Goal: Information Seeking & Learning: Compare options

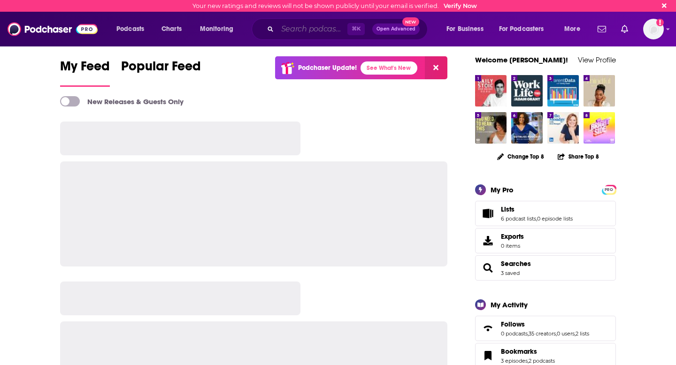
click at [311, 33] on input "Search podcasts, credits, & more..." at bounding box center [312, 29] width 70 height 15
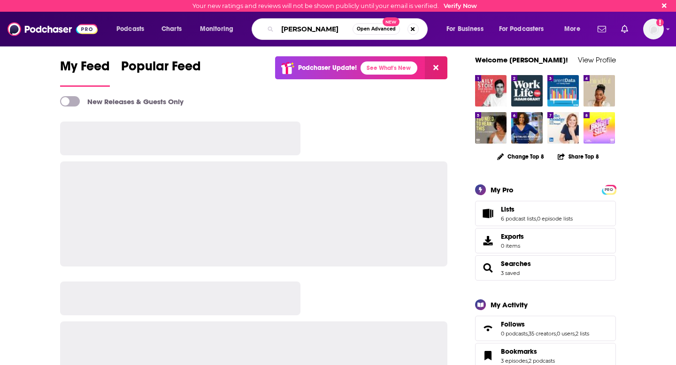
type input "[PERSON_NAME]"
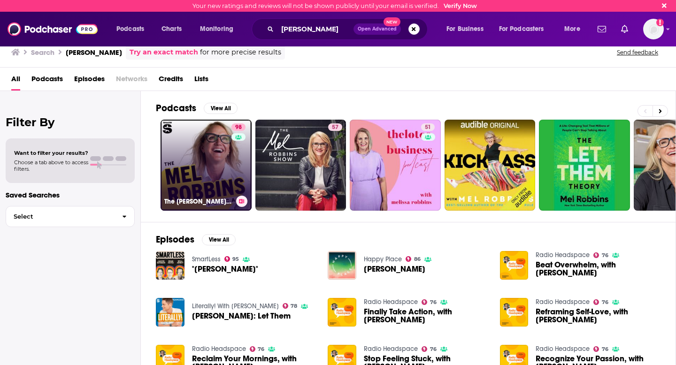
click at [209, 169] on link "98 The [PERSON_NAME] Podcast" at bounding box center [206, 165] width 91 height 91
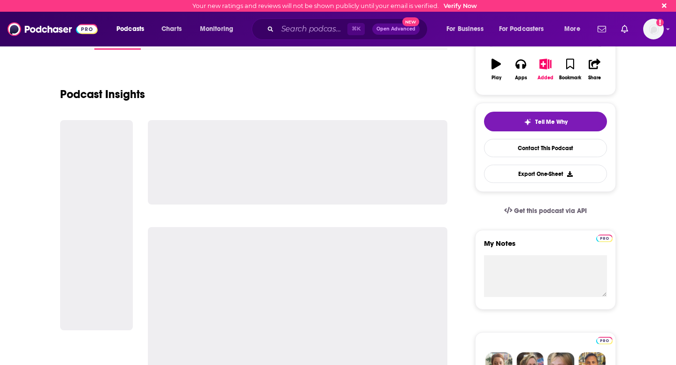
scroll to position [152, 0]
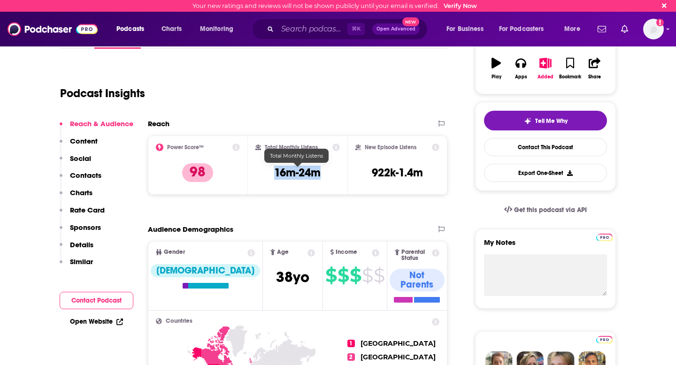
drag, startPoint x: 324, startPoint y: 178, endPoint x: 274, endPoint y: 175, distance: 50.3
click at [274, 175] on div "Total Monthly Listens 16m-24m" at bounding box center [297, 165] width 85 height 43
copy h3 "16m-24m"
click at [300, 28] on input "Search podcasts, credits, & more..." at bounding box center [312, 29] width 70 height 15
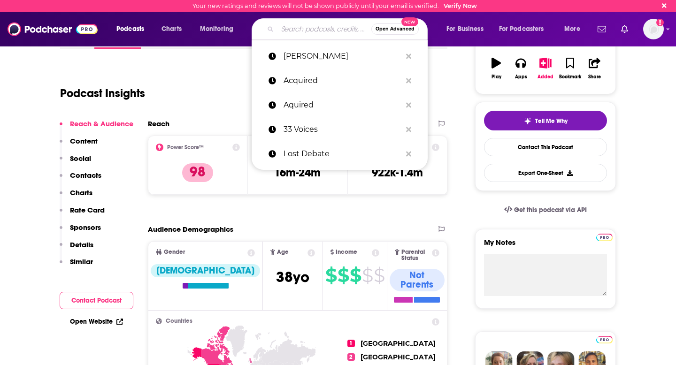
click at [300, 28] on input "Search podcasts, credits, & more..." at bounding box center [324, 29] width 94 height 15
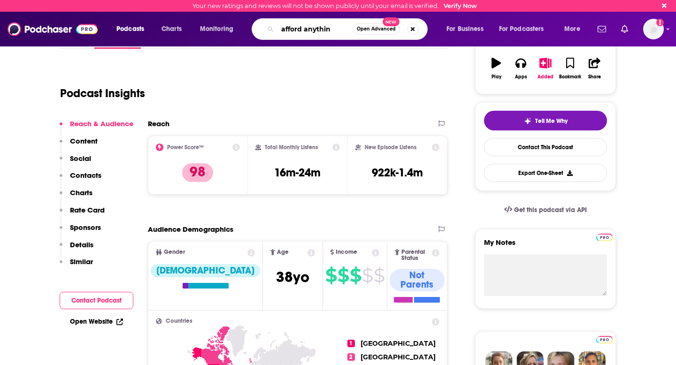
type input "afford anything"
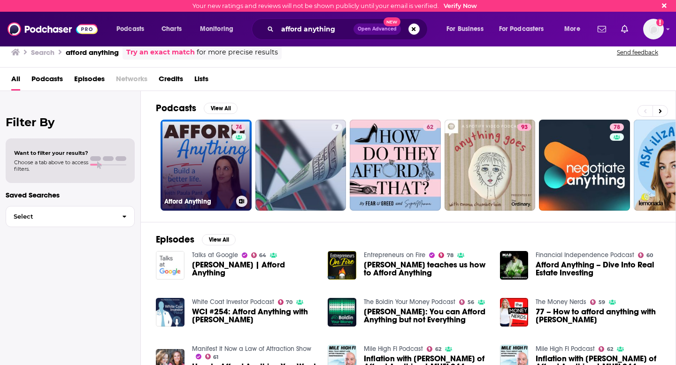
click at [198, 173] on link "74 Afford Anything" at bounding box center [206, 165] width 91 height 91
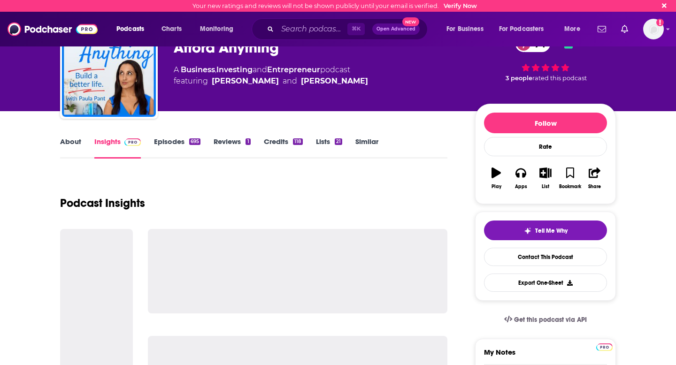
scroll to position [48, 0]
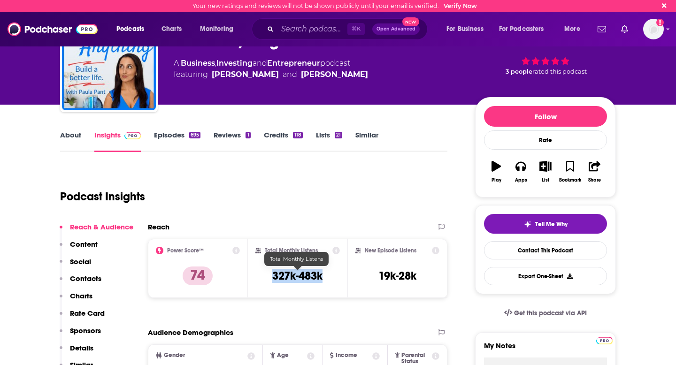
drag, startPoint x: 330, startPoint y: 277, endPoint x: 271, endPoint y: 276, distance: 58.7
click at [271, 276] on div "Total Monthly Listens 327k-483k" at bounding box center [297, 268] width 85 height 43
copy h3 "327k-483k"
click at [289, 29] on input "Search podcasts, credits, & more..." at bounding box center [312, 29] width 70 height 15
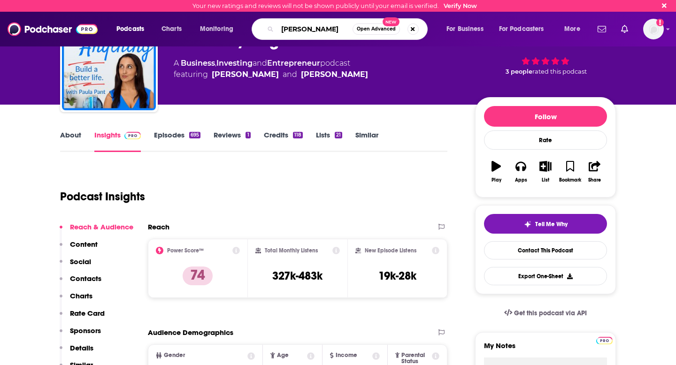
type input "[PERSON_NAME]"
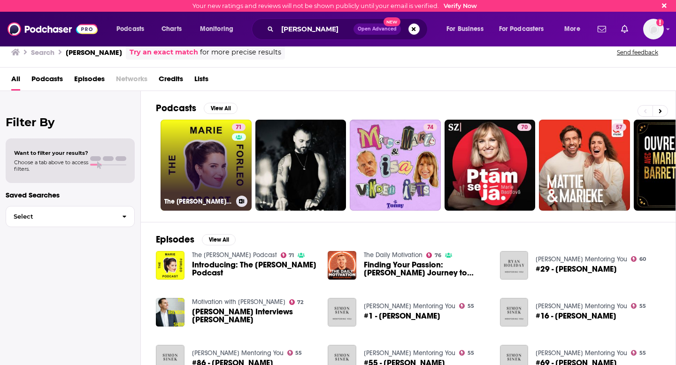
click at [223, 171] on link "71 The [PERSON_NAME] Podcast" at bounding box center [206, 165] width 91 height 91
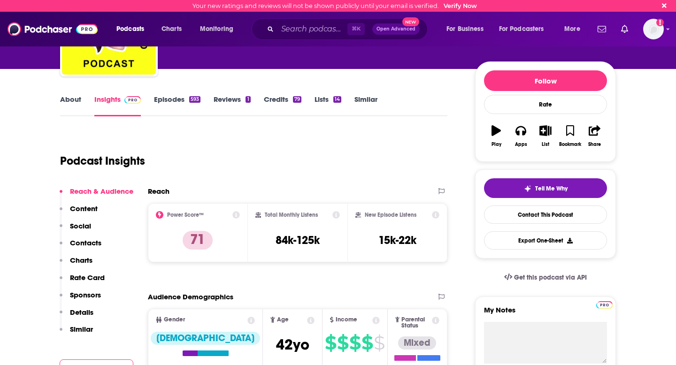
scroll to position [96, 0]
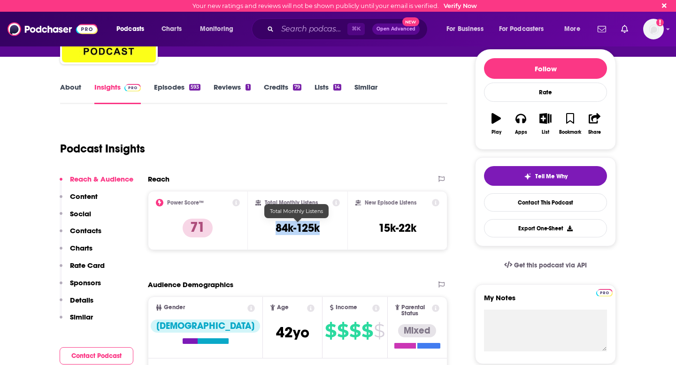
drag, startPoint x: 324, startPoint y: 228, endPoint x: 260, endPoint y: 228, distance: 63.8
click at [260, 228] on div "Total Monthly Listens 84k-125k" at bounding box center [297, 220] width 85 height 43
copy h3 "84k-125k"
click at [294, 26] on input "Search podcasts, credits, & more..." at bounding box center [312, 29] width 70 height 15
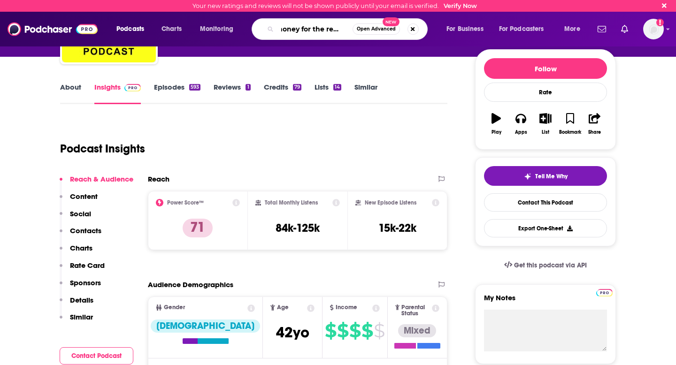
scroll to position [0, 12]
type input "money for the rest of us"
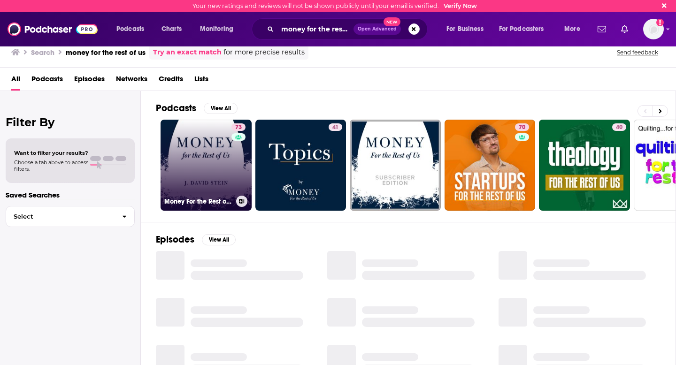
click at [223, 165] on link "73 Money For the Rest of Us" at bounding box center [206, 165] width 91 height 91
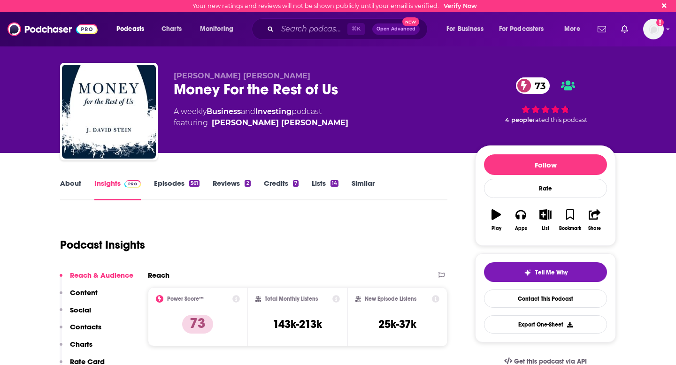
scroll to position [126, 0]
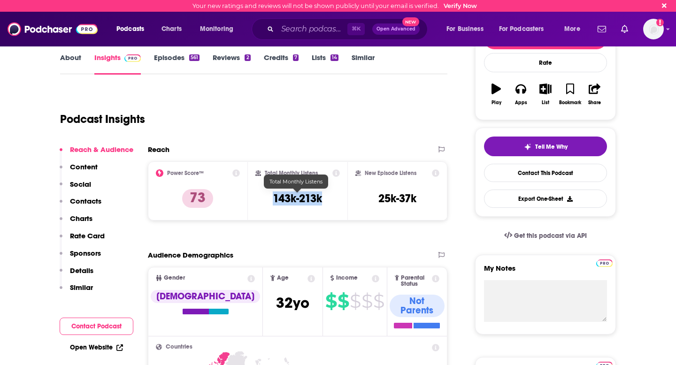
drag, startPoint x: 329, startPoint y: 200, endPoint x: 274, endPoint y: 200, distance: 54.9
click at [274, 200] on div "Total Monthly Listens 143k-213k" at bounding box center [297, 190] width 85 height 43
copy h3 "143k-213k"
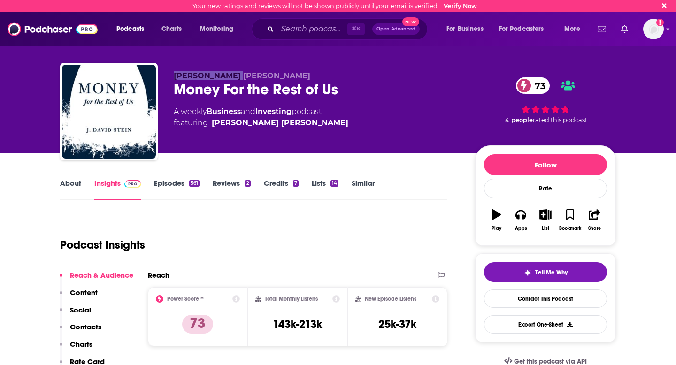
drag, startPoint x: 231, startPoint y: 77, endPoint x: 174, endPoint y: 76, distance: 57.3
click at [174, 76] on p "[PERSON_NAME] [PERSON_NAME]" at bounding box center [317, 75] width 286 height 9
copy span "[PERSON_NAME] [PERSON_NAME]"
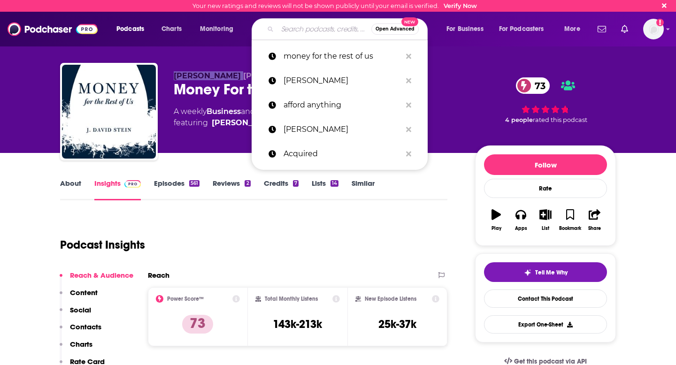
click at [295, 35] on input "Search podcasts, credits, & more..." at bounding box center [324, 29] width 94 height 15
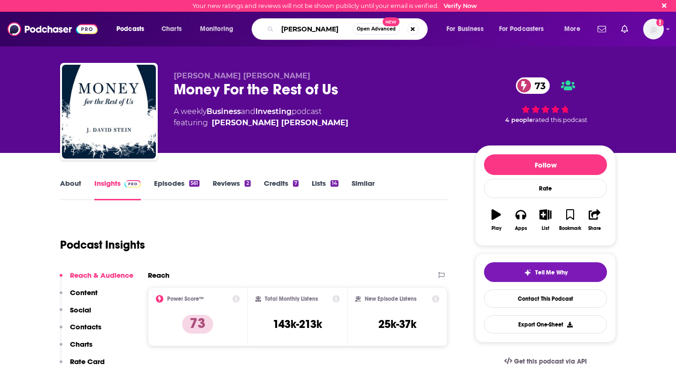
type input "[PERSON_NAME]"
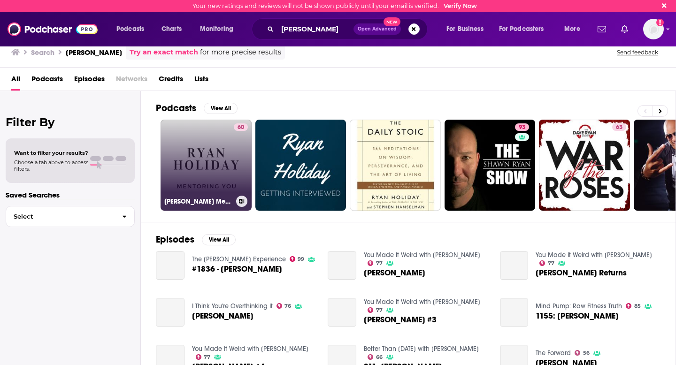
click at [210, 169] on link "60 [PERSON_NAME] Mentoring You" at bounding box center [206, 165] width 91 height 91
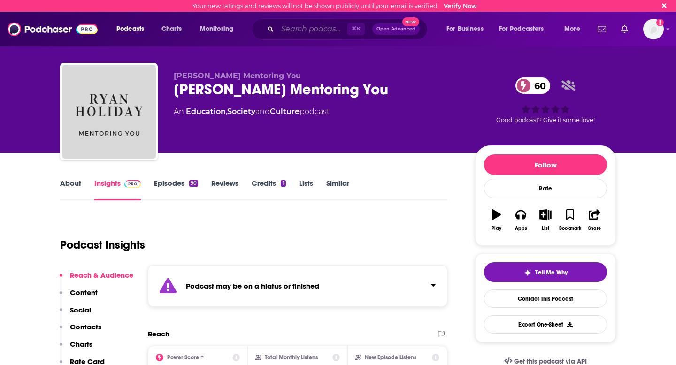
click at [327, 27] on input "Search podcasts, credits, & more..." at bounding box center [312, 29] width 70 height 15
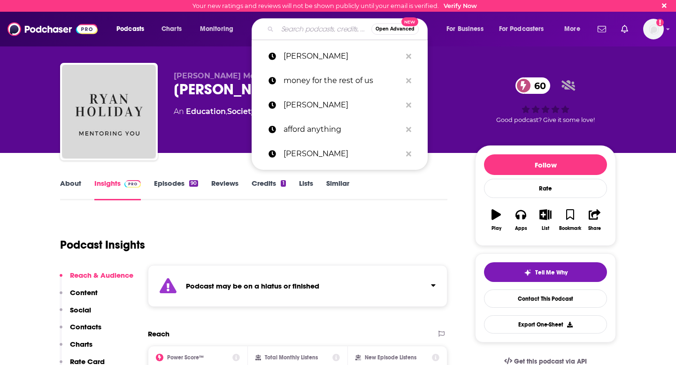
click at [327, 27] on input "Search podcasts, credits, & more..." at bounding box center [324, 29] width 94 height 15
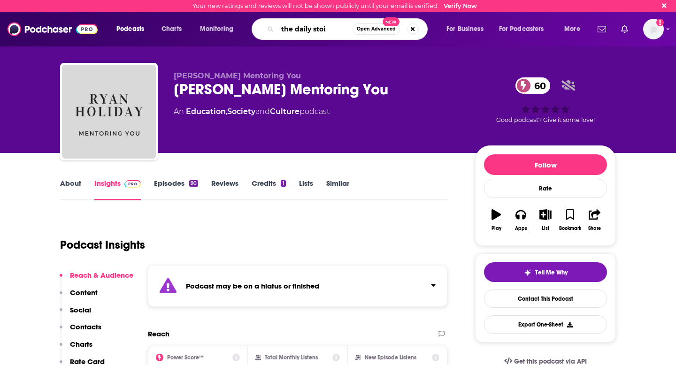
type input "the daily stoic"
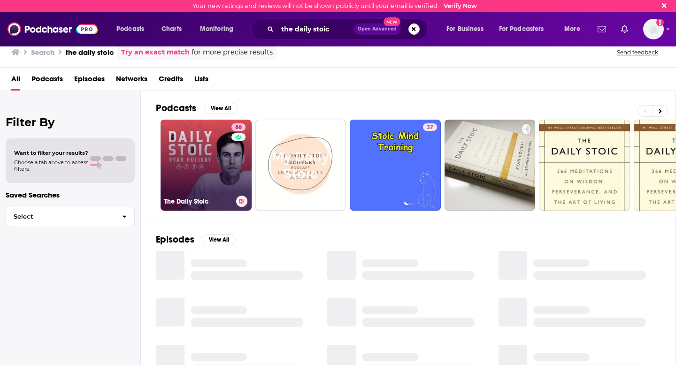
click at [233, 156] on div "86" at bounding box center [239, 159] width 16 height 72
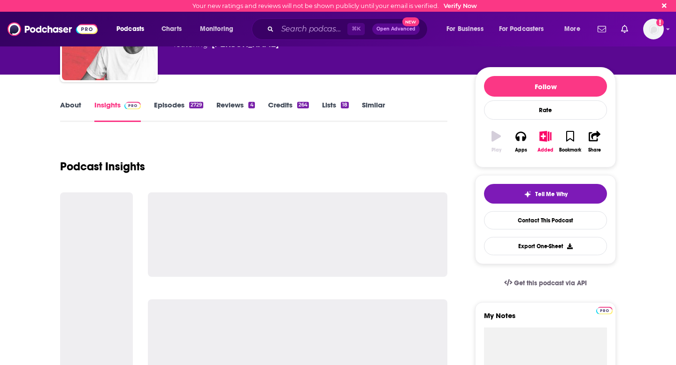
scroll to position [99, 0]
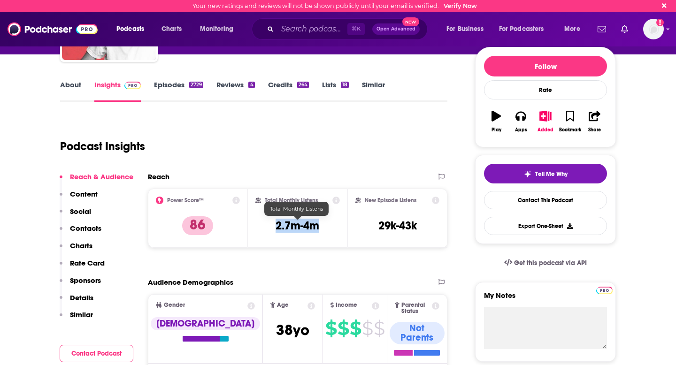
drag, startPoint x: 324, startPoint y: 225, endPoint x: 275, endPoint y: 225, distance: 48.8
click at [275, 225] on div "Total Monthly Listens 2.7m-4m" at bounding box center [297, 218] width 85 height 43
copy h3 "2.7m-4m"
